Goal: Task Accomplishment & Management: Use online tool/utility

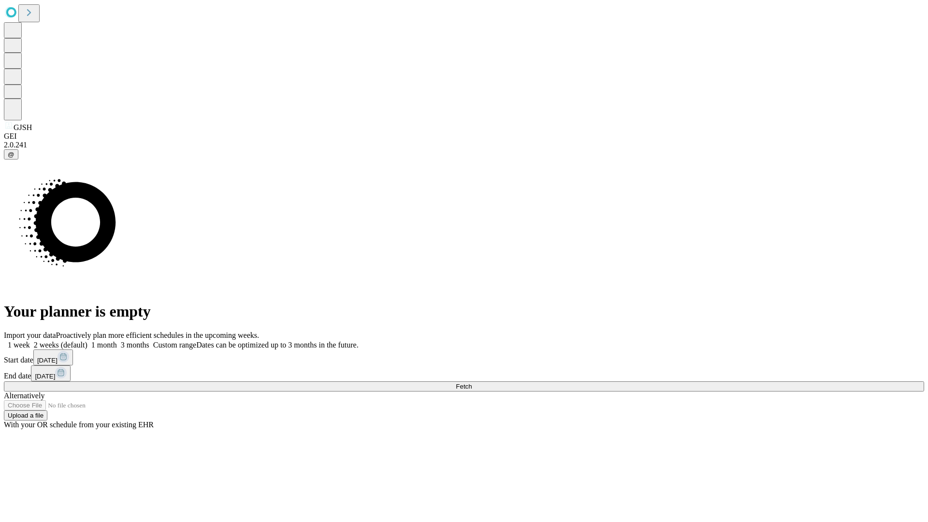
click at [472, 383] on span "Fetch" at bounding box center [464, 386] width 16 height 7
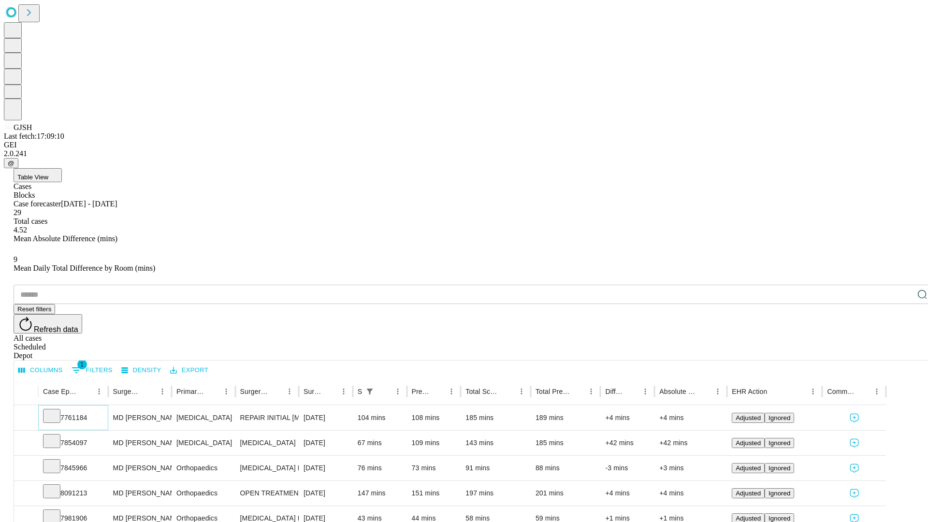
click at [57, 410] on icon at bounding box center [52, 415] width 10 height 10
